Goal: Check status: Check status

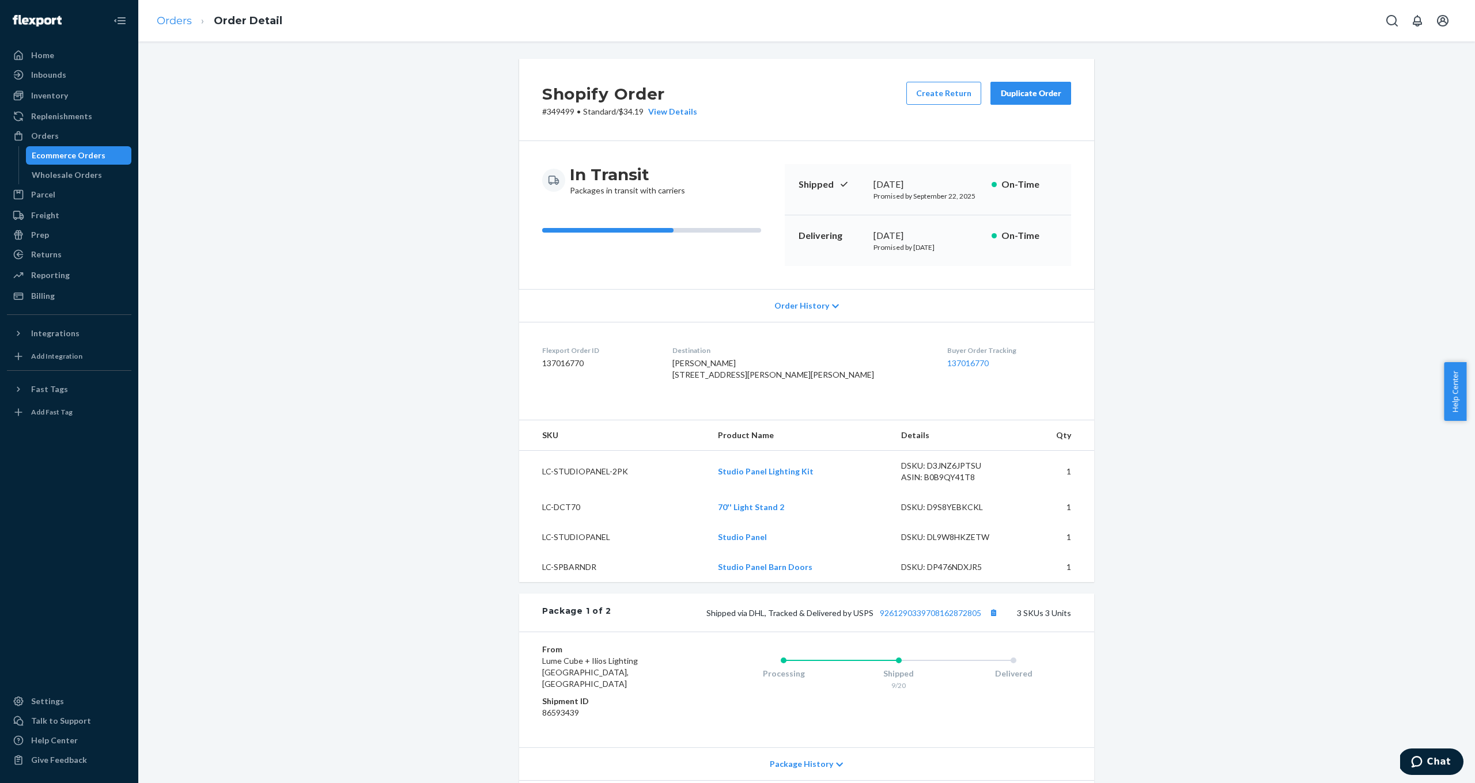
click at [170, 25] on link "Orders" at bounding box center [174, 20] width 35 height 13
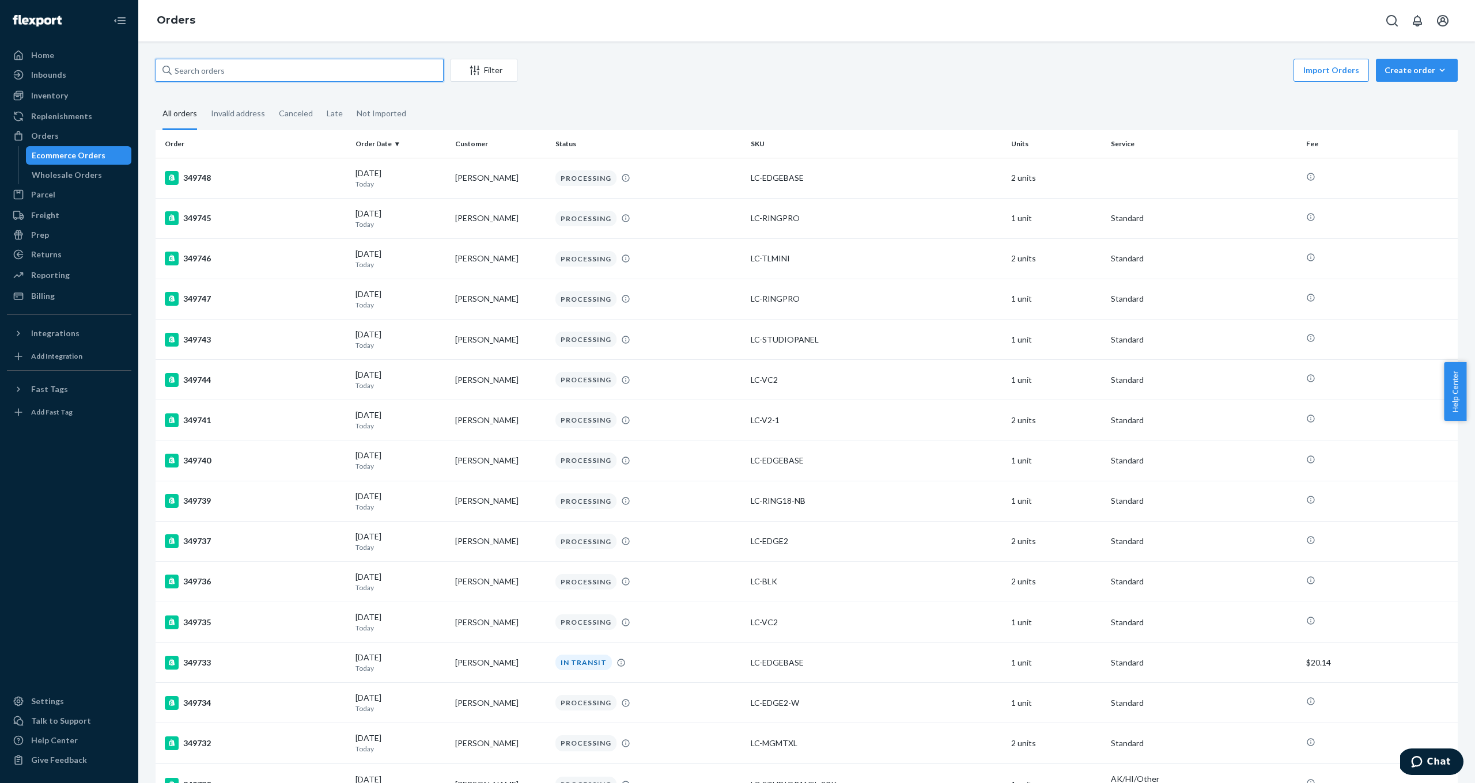
click at [205, 69] on input "text" at bounding box center [300, 70] width 288 height 23
paste input "[URL][DOMAIN_NAME]"
type input "[URL][DOMAIN_NAME]"
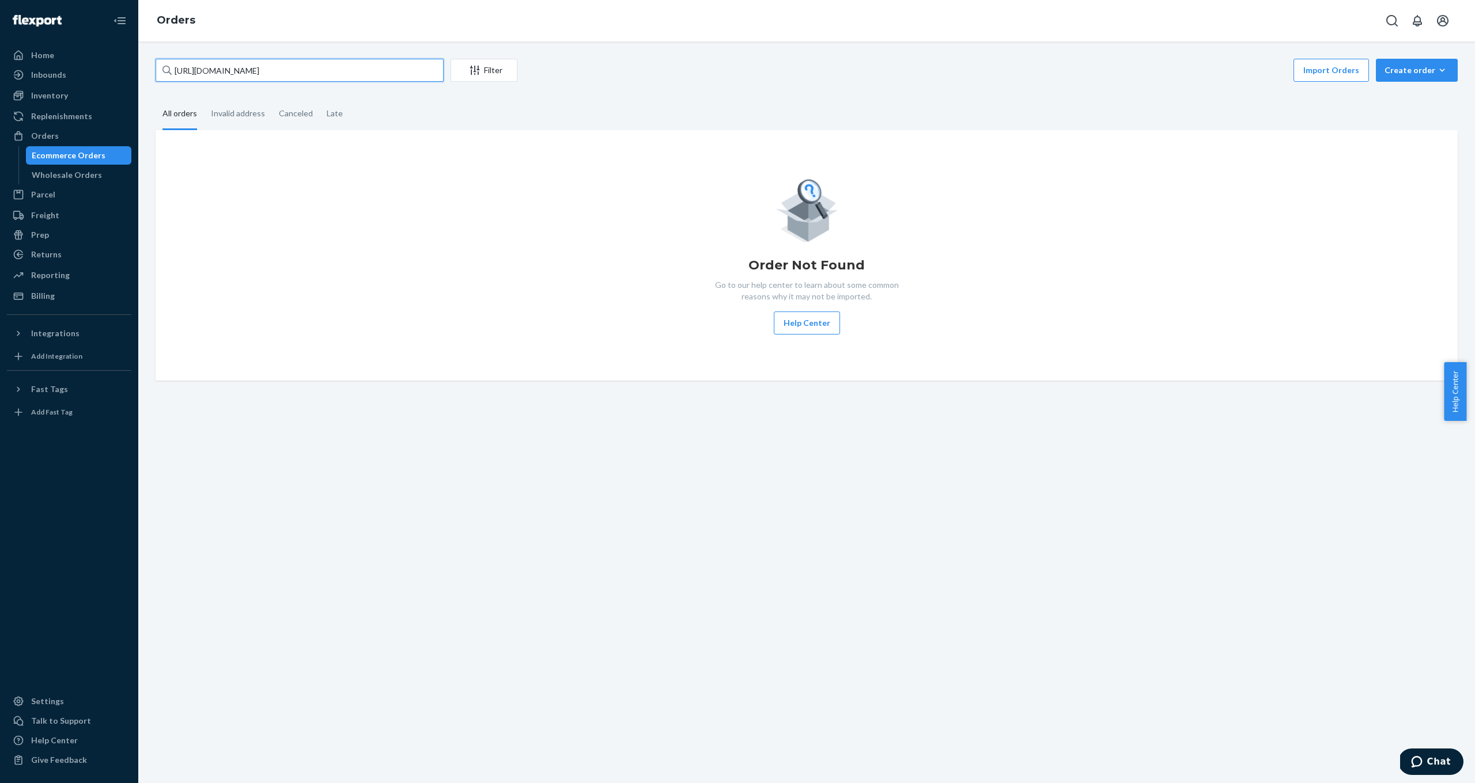
drag, startPoint x: 382, startPoint y: 63, endPoint x: -9, endPoint y: 29, distance: 392.6
click at [0, 29] on html "Home Inbounds Shipping Plans Problems Inventory Products Replenishments Orders …" at bounding box center [737, 391] width 1475 height 783
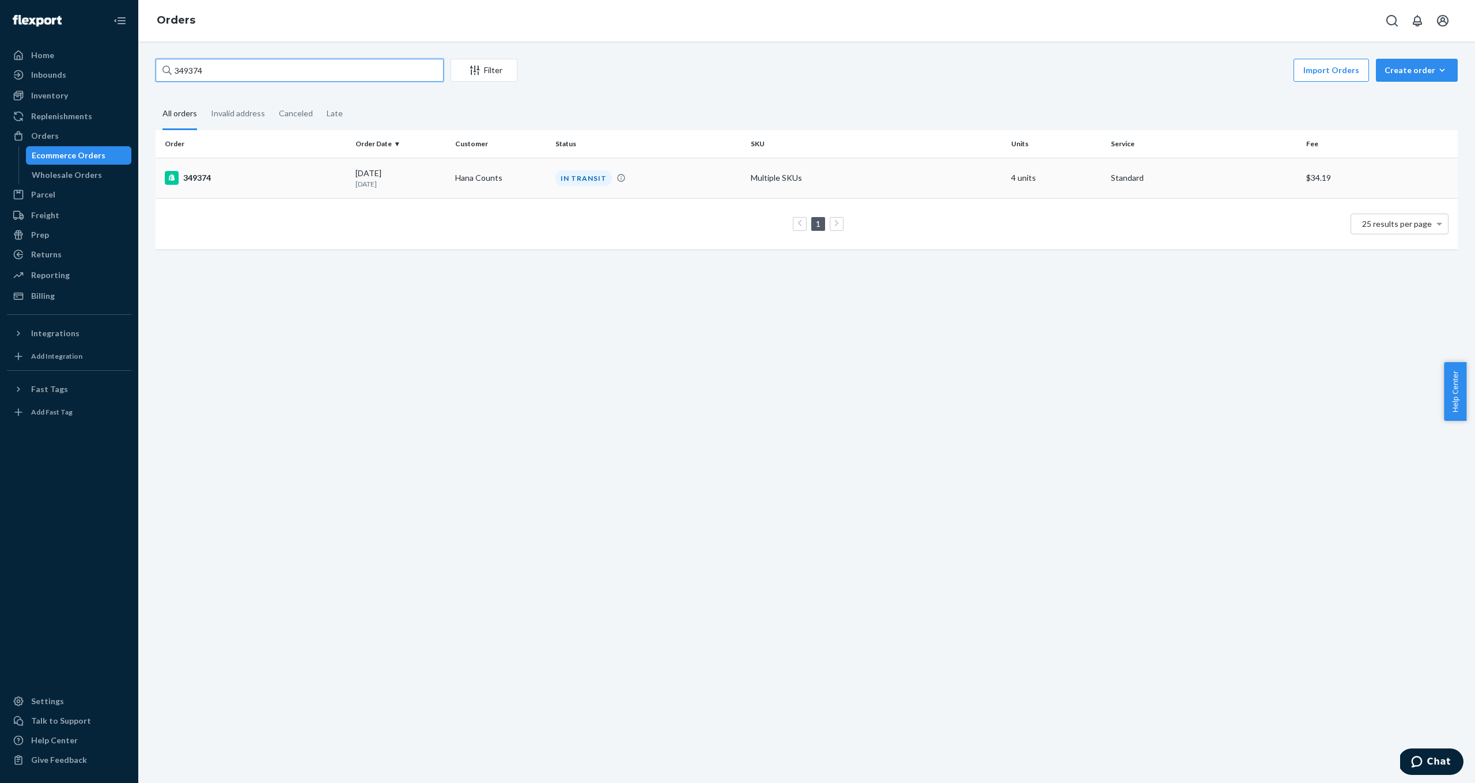
type input "349374"
click at [192, 173] on div "349374" at bounding box center [255, 178] width 181 height 14
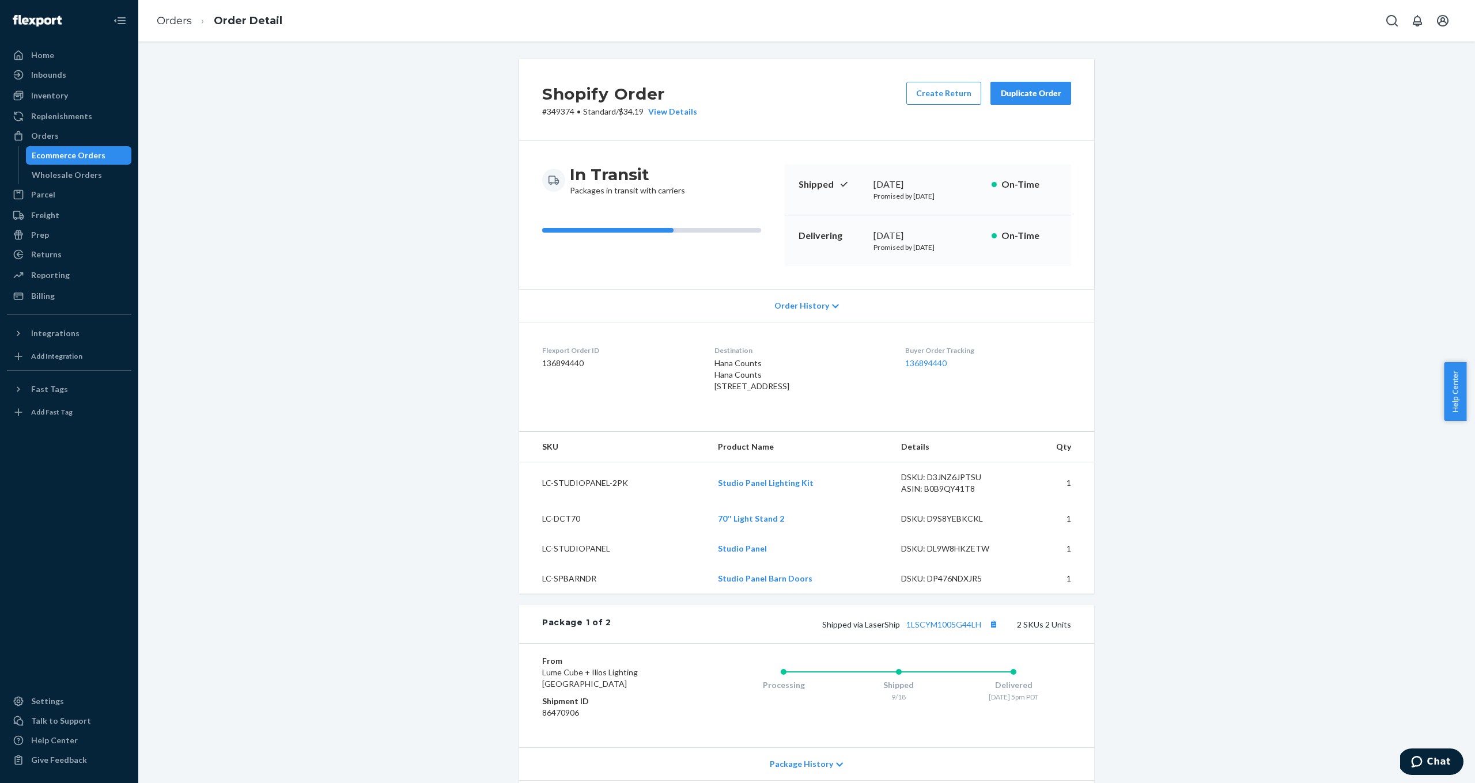
scroll to position [410, 0]
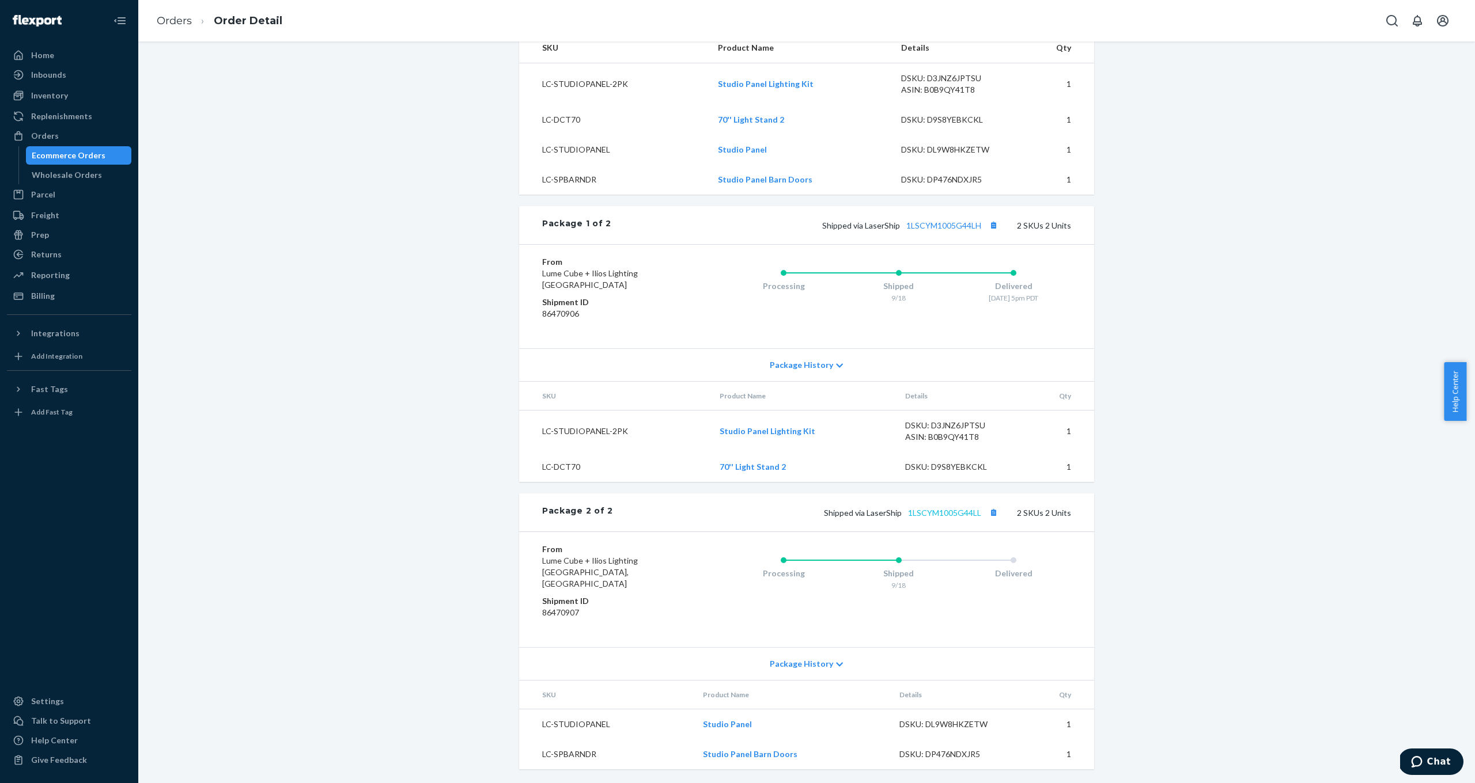
click at [956, 518] on link "1LSCYM1005G44LL" at bounding box center [944, 513] width 73 height 10
